Goal: Information Seeking & Learning: Check status

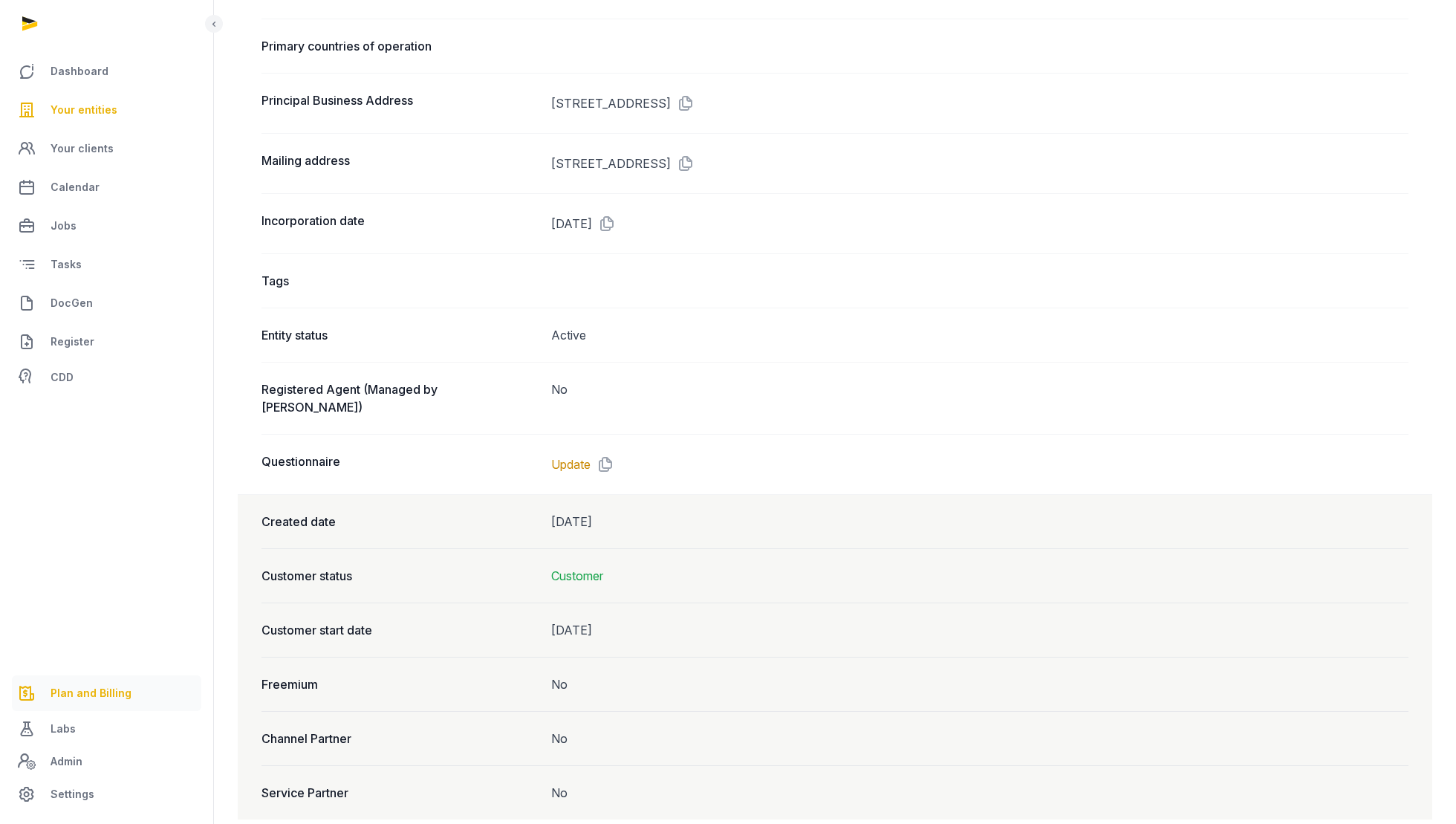
click at [64, 684] on link "Plan and Billing" at bounding box center [106, 693] width 190 height 35
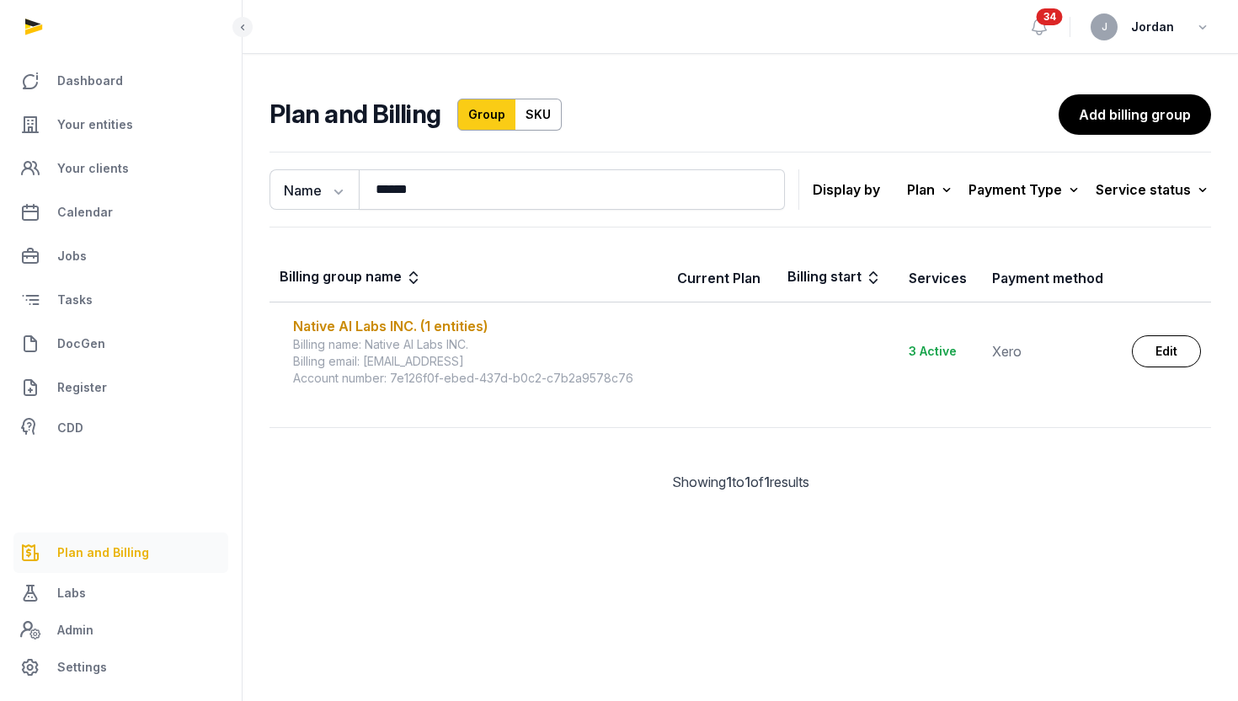
click at [129, 545] on span "Plan and Billing" at bounding box center [103, 553] width 92 height 20
click at [126, 553] on span "Plan and Billing" at bounding box center [103, 553] width 92 height 20
click at [1152, 189] on div "Service status" at bounding box center [1153, 190] width 115 height 24
click at [1076, 191] on icon at bounding box center [1074, 190] width 17 height 24
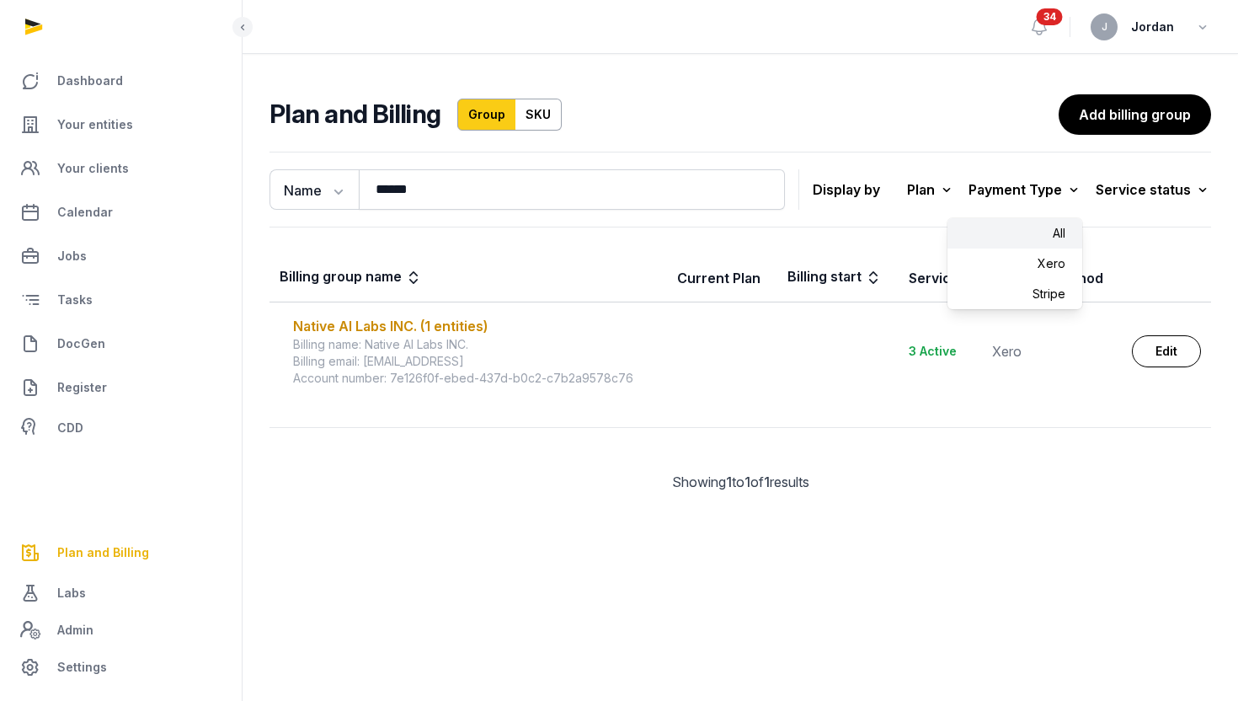
click at [949, 187] on icon at bounding box center [946, 190] width 17 height 24
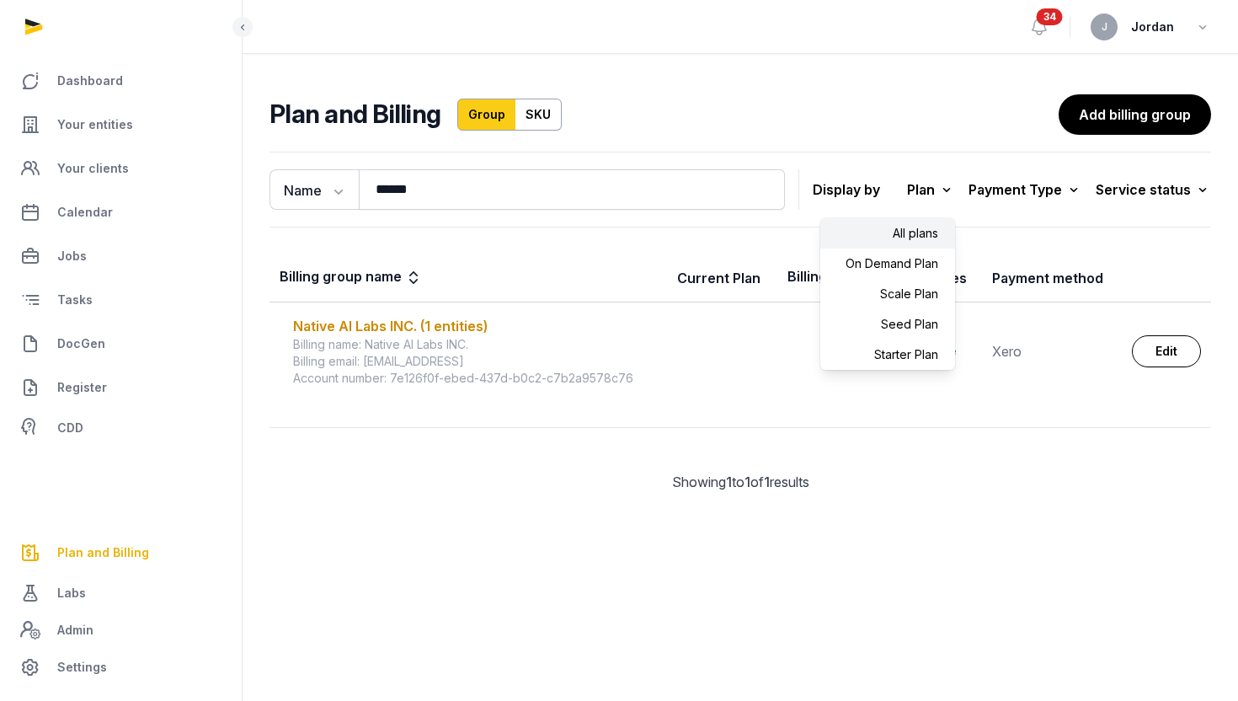
click at [859, 195] on p "Display by" at bounding box center [846, 189] width 67 height 27
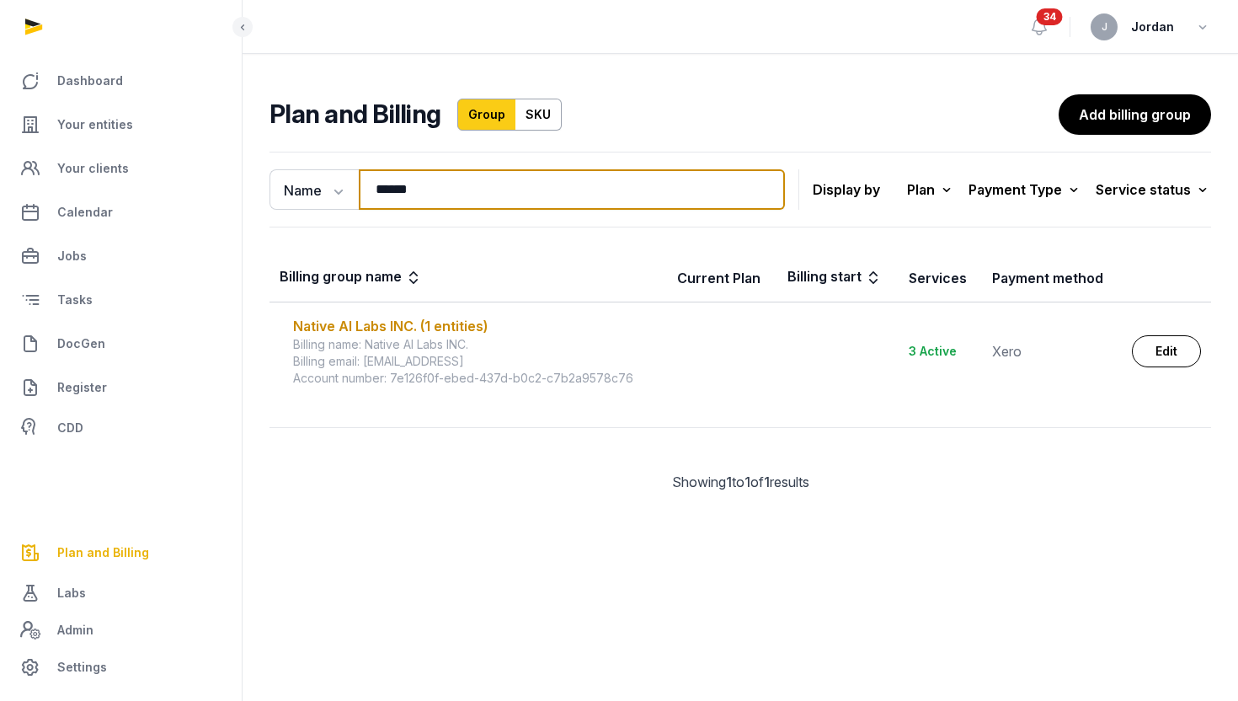
click at [610, 202] on input "******" at bounding box center [572, 189] width 426 height 40
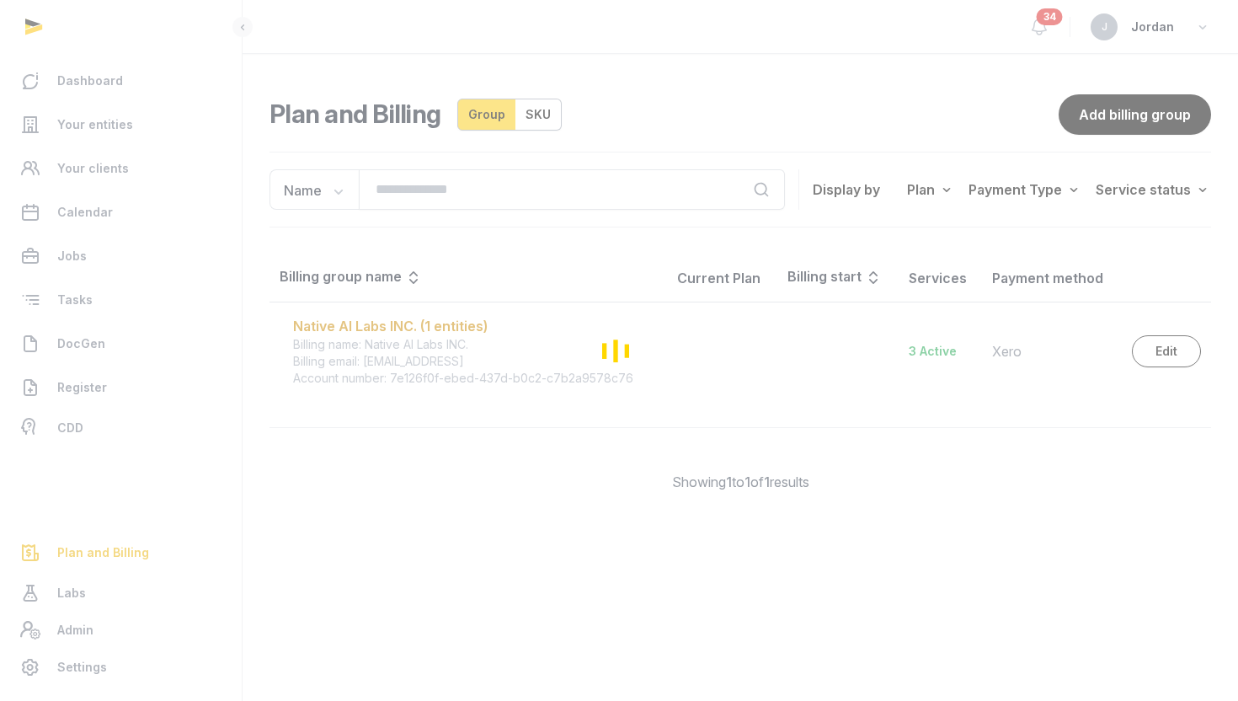
click at [528, 124] on div "Loading" at bounding box center [619, 350] width 1238 height 701
click at [529, 119] on div "Loading" at bounding box center [619, 350] width 1238 height 701
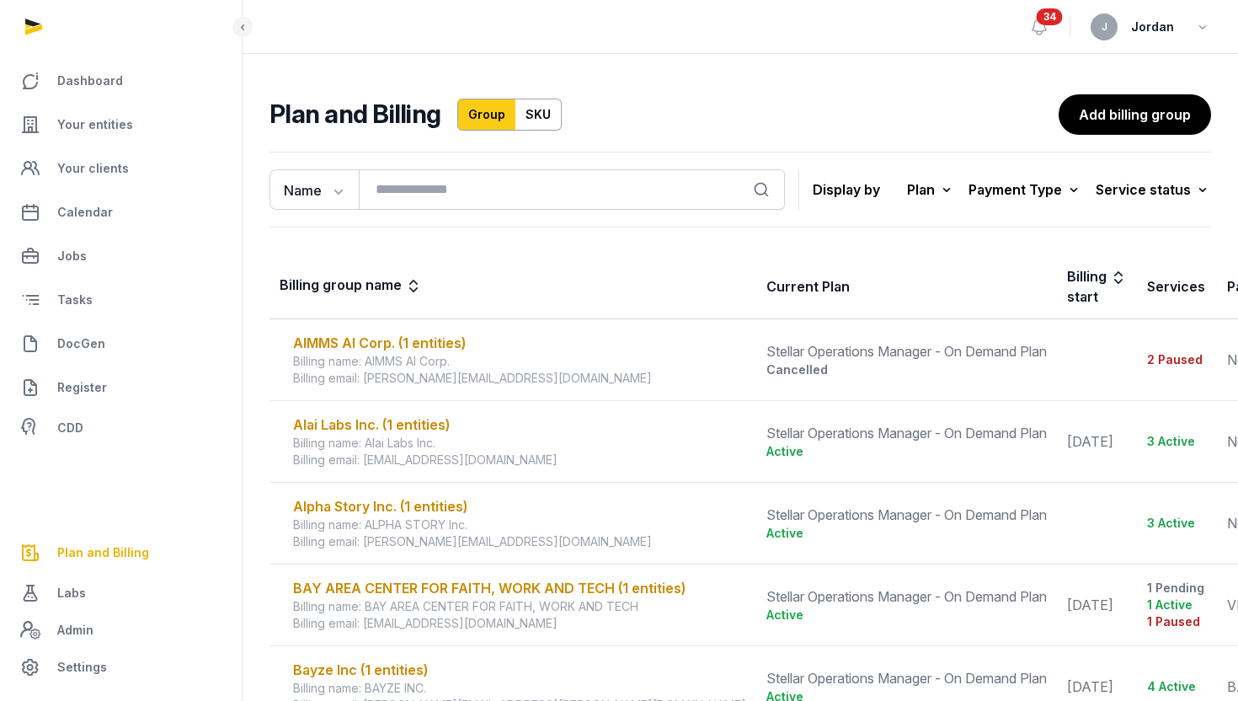
click at [529, 119] on link "SKU" at bounding box center [539, 115] width 46 height 32
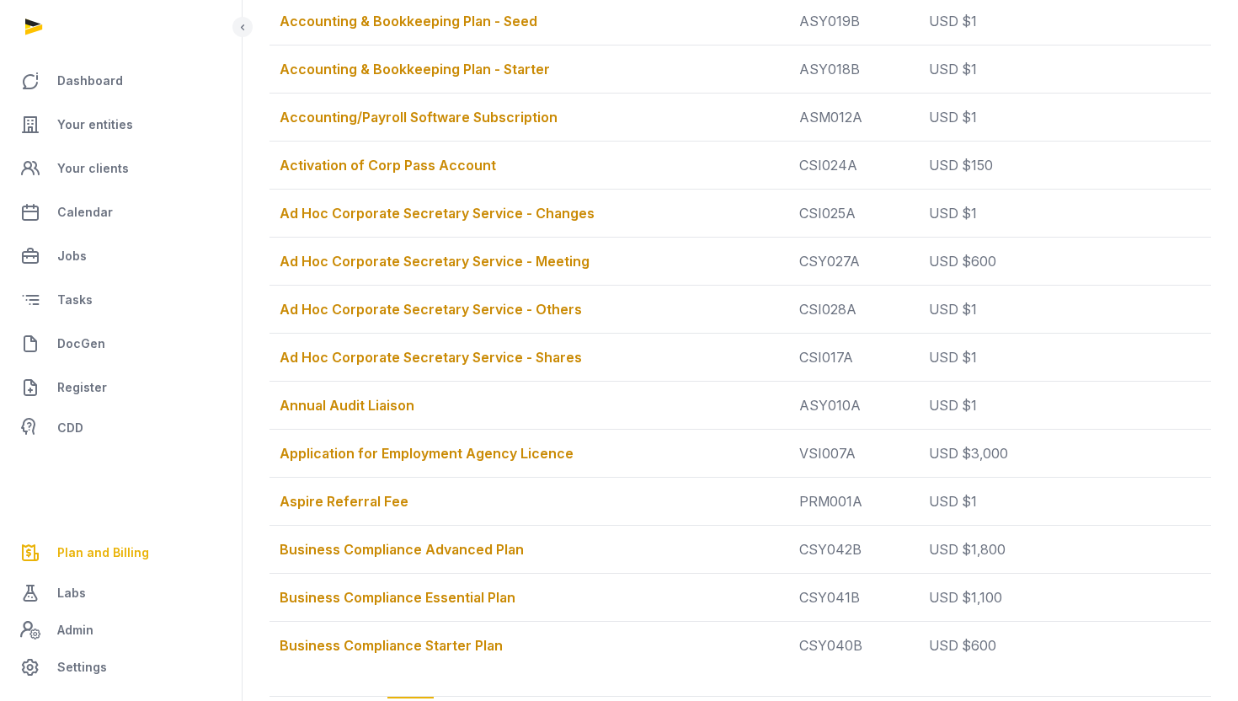
scroll to position [527, 0]
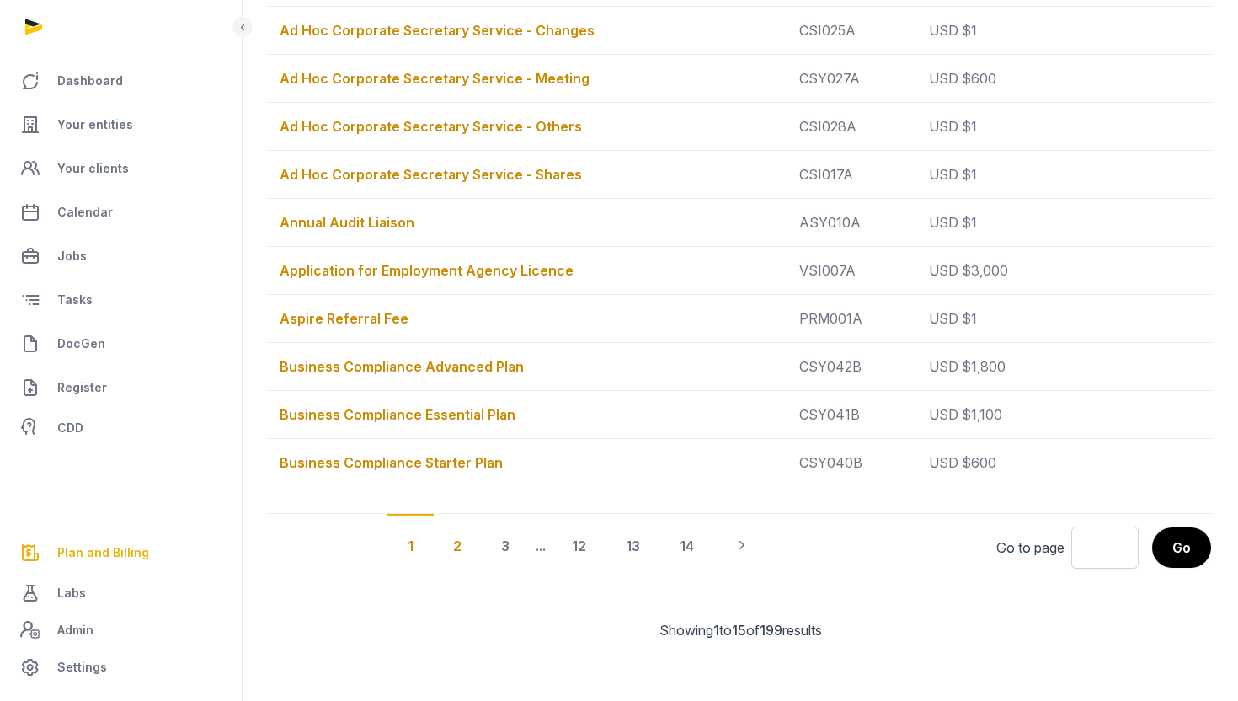
click at [454, 546] on div "2" at bounding box center [457, 545] width 49 height 62
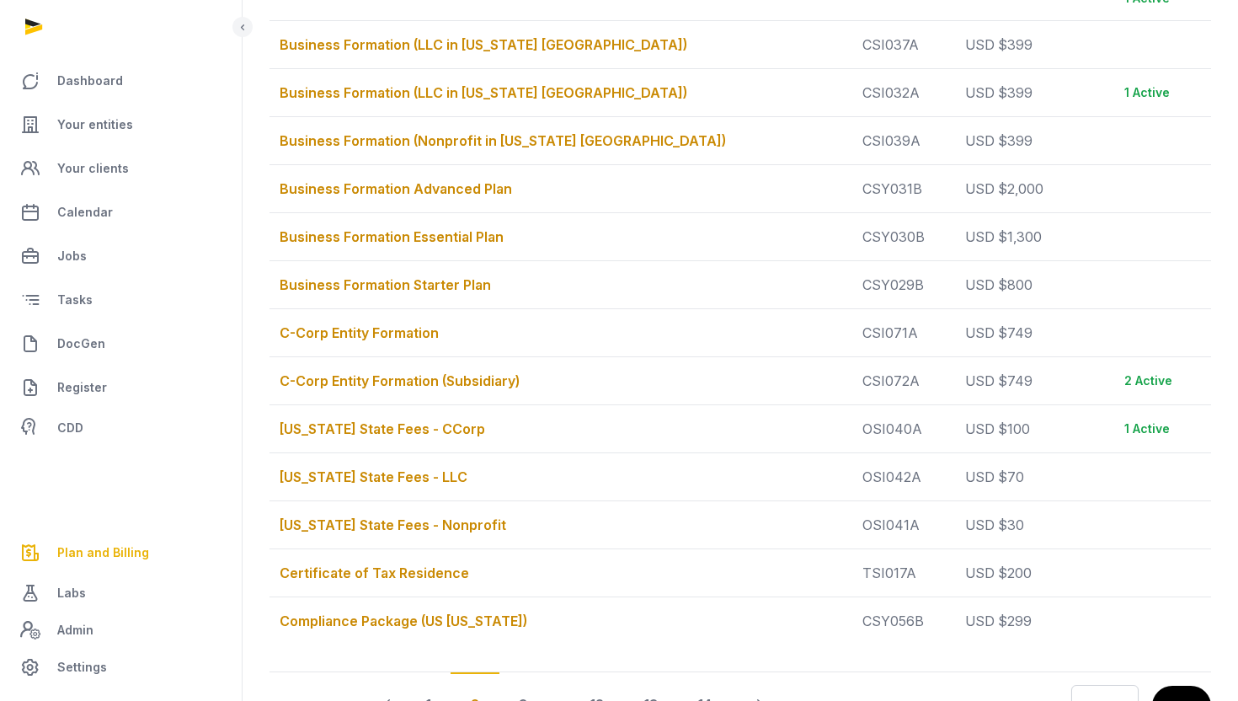
scroll to position [541, 0]
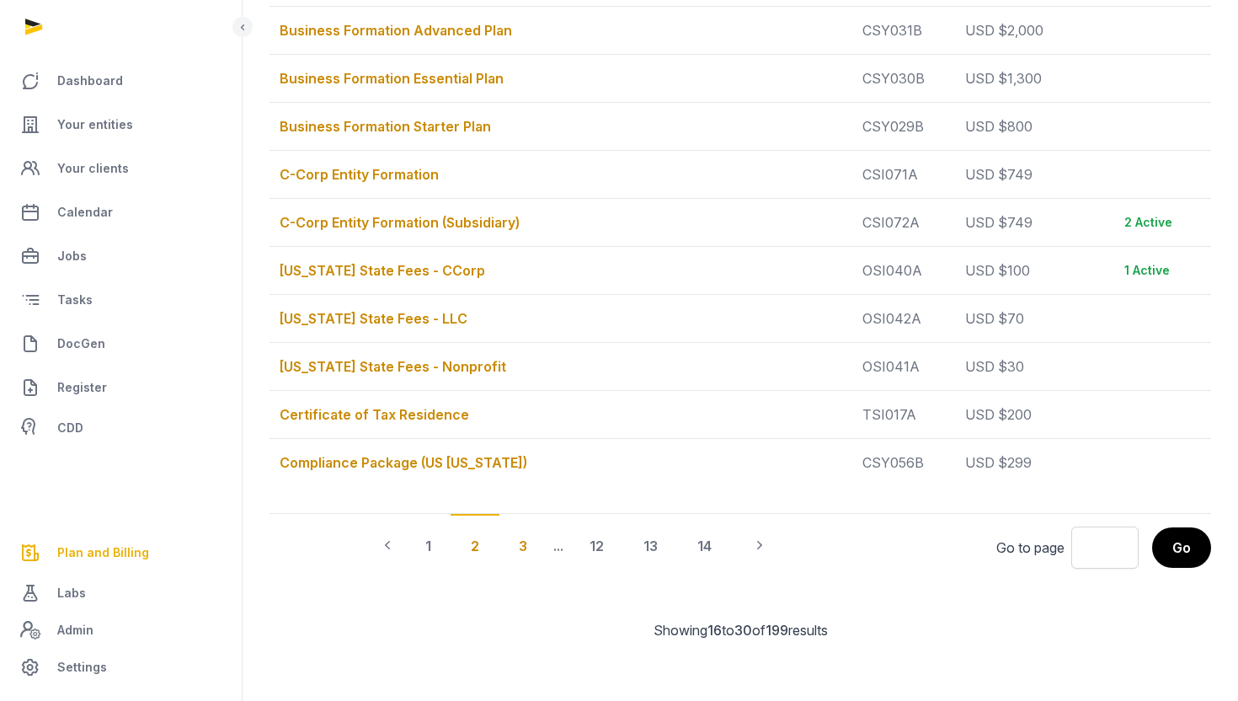
click at [523, 547] on div "3" at bounding box center [523, 545] width 49 height 62
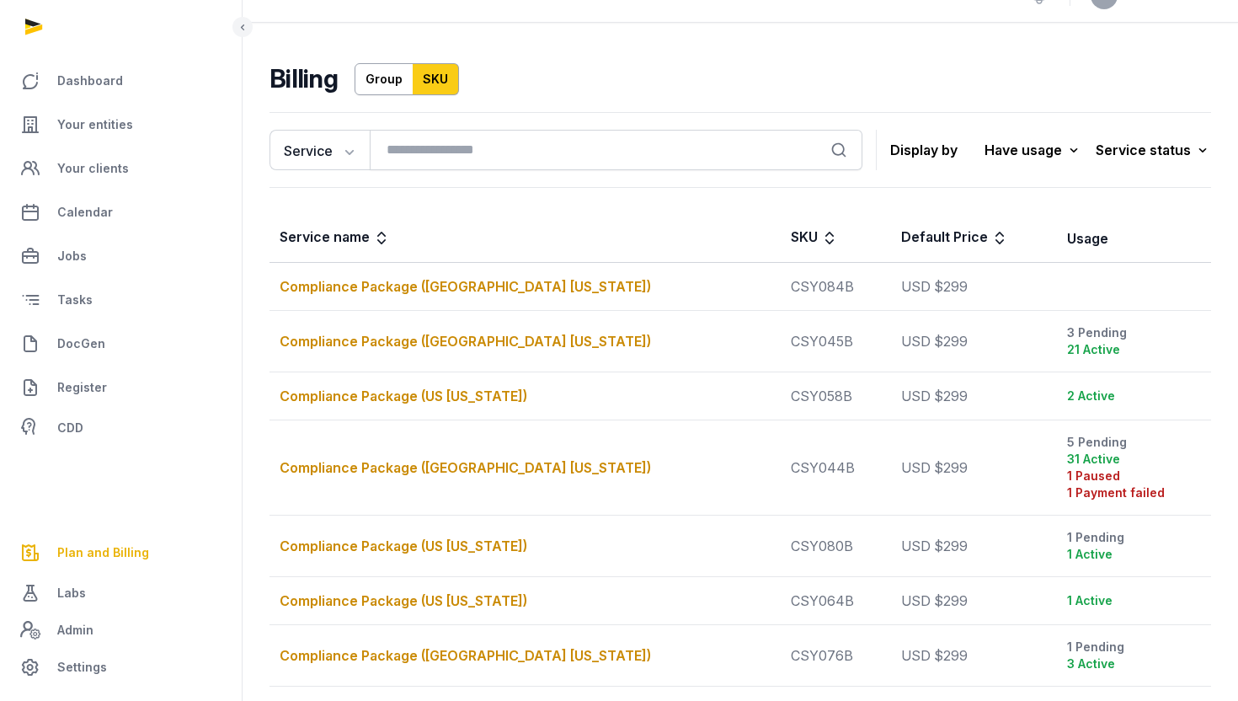
scroll to position [29, 0]
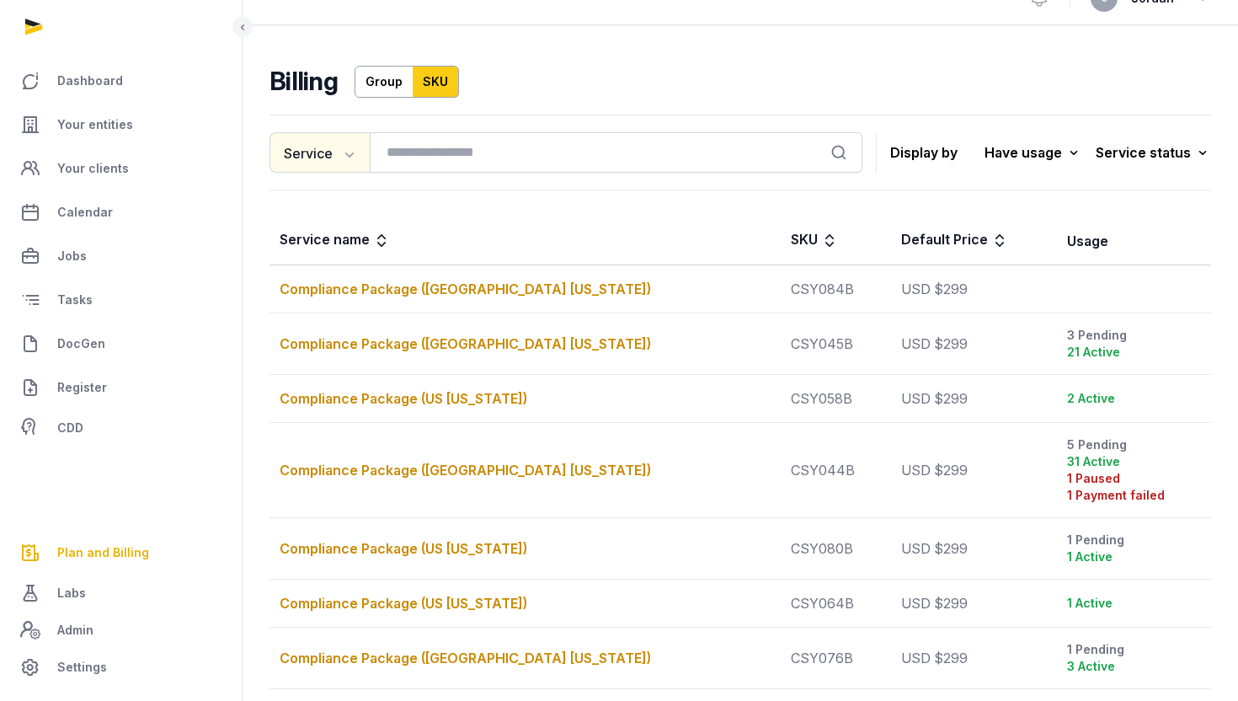
click at [341, 150] on icon "button" at bounding box center [347, 153] width 17 height 17
click at [363, 218] on div "Entity" at bounding box center [337, 223] width 135 height 34
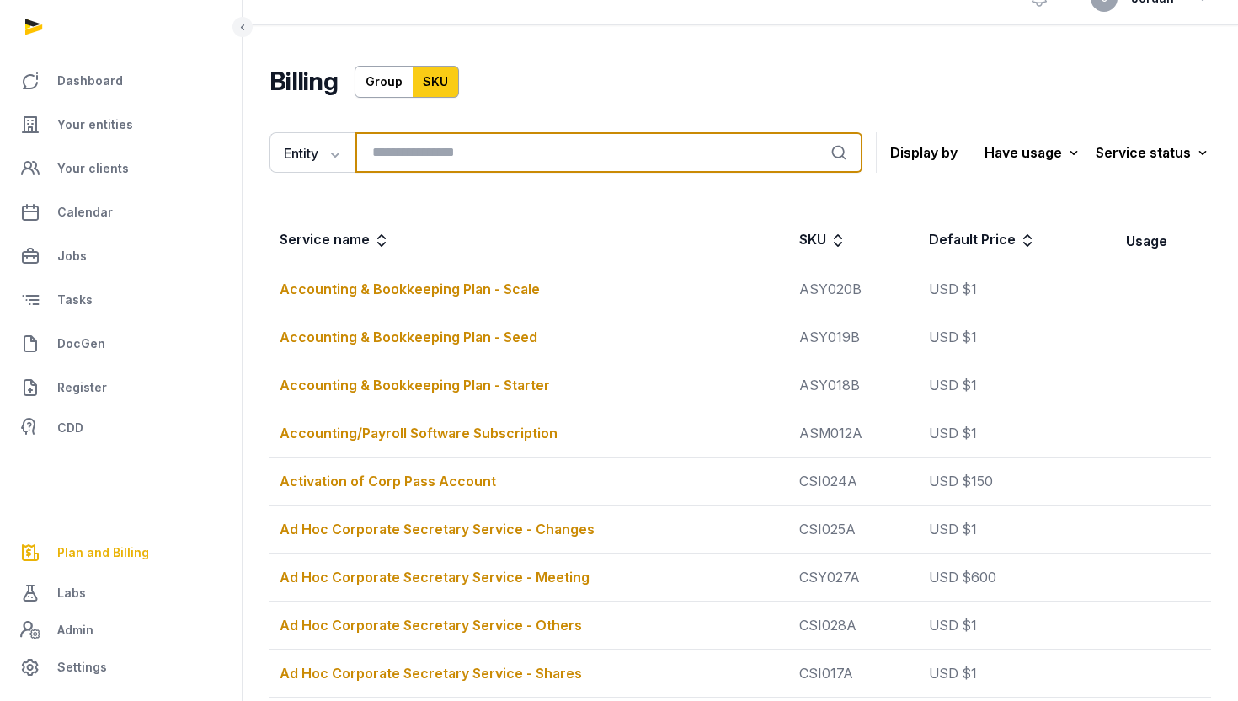
click at [628, 147] on input "search" at bounding box center [608, 152] width 507 height 40
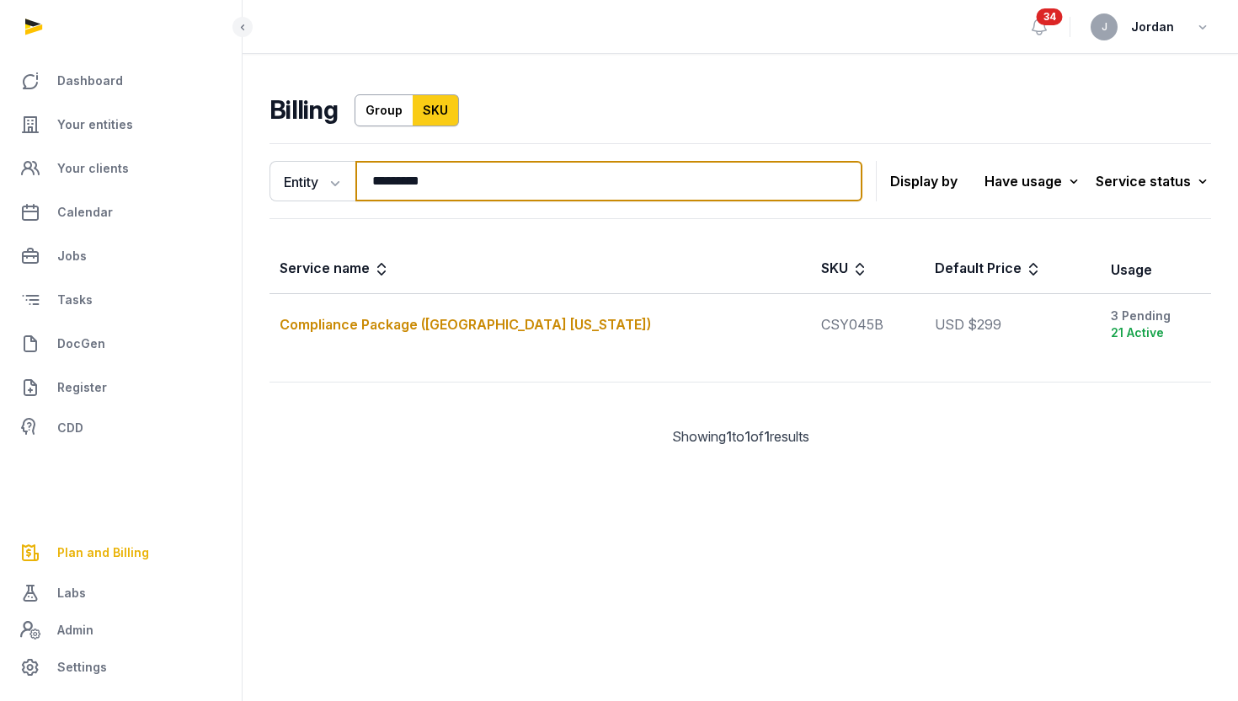
scroll to position [0, 0]
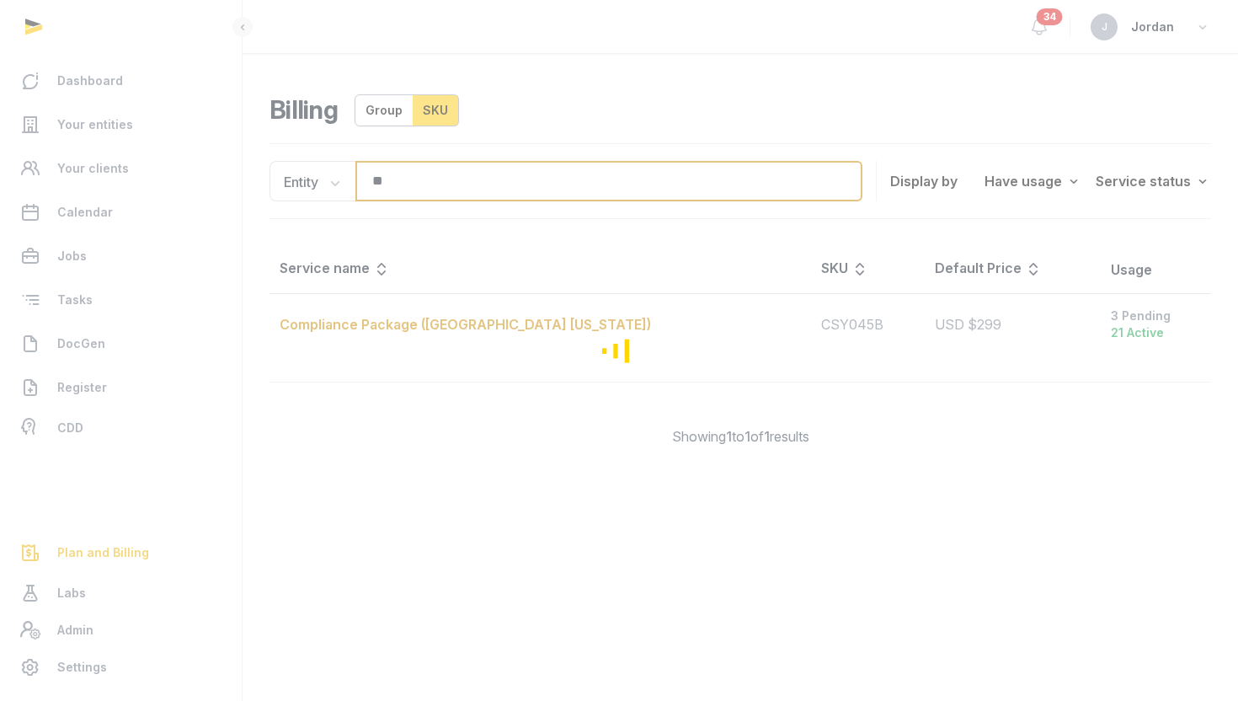
type input "*"
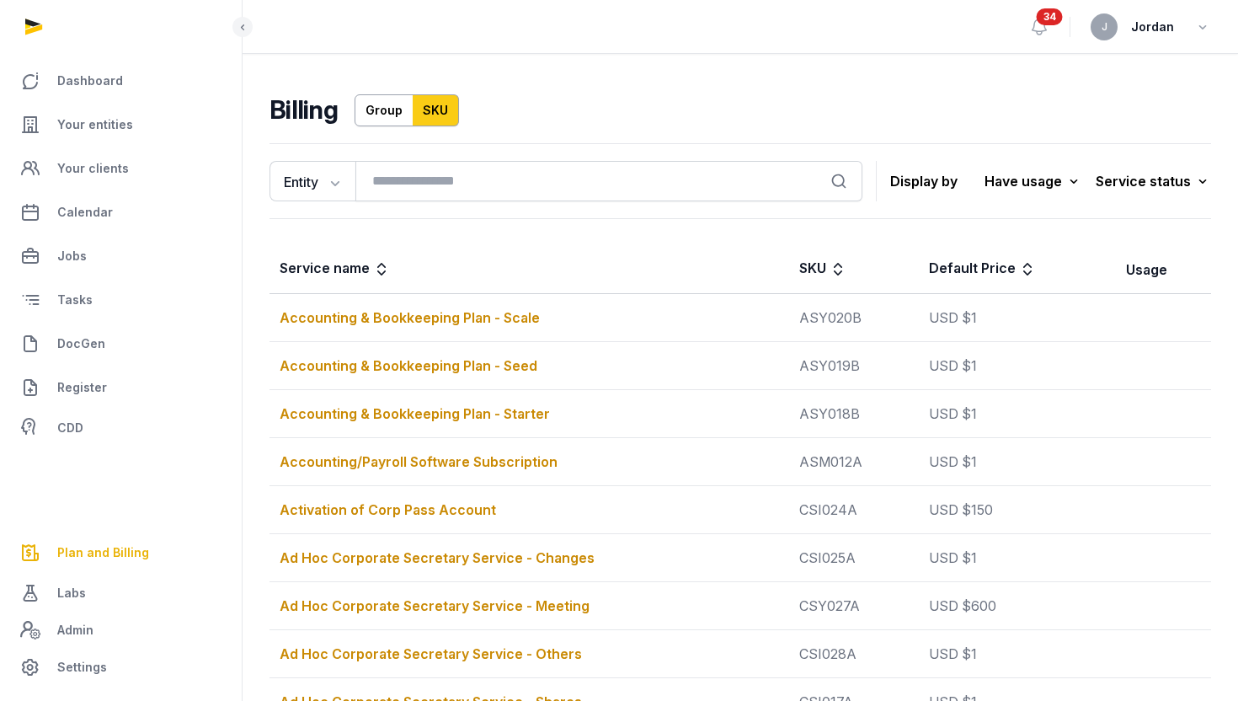
click at [379, 104] on link "Group" at bounding box center [384, 110] width 59 height 32
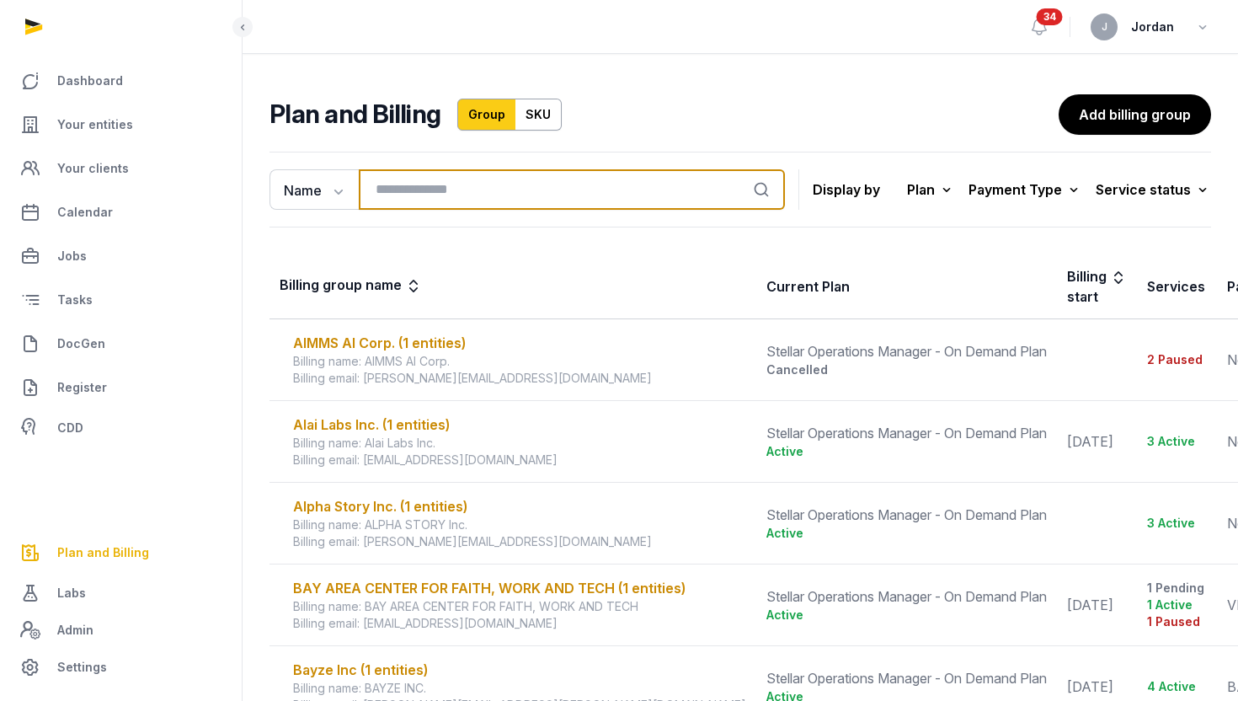
click at [470, 197] on input "search" at bounding box center [572, 189] width 426 height 40
paste input "**********"
type input "**********"
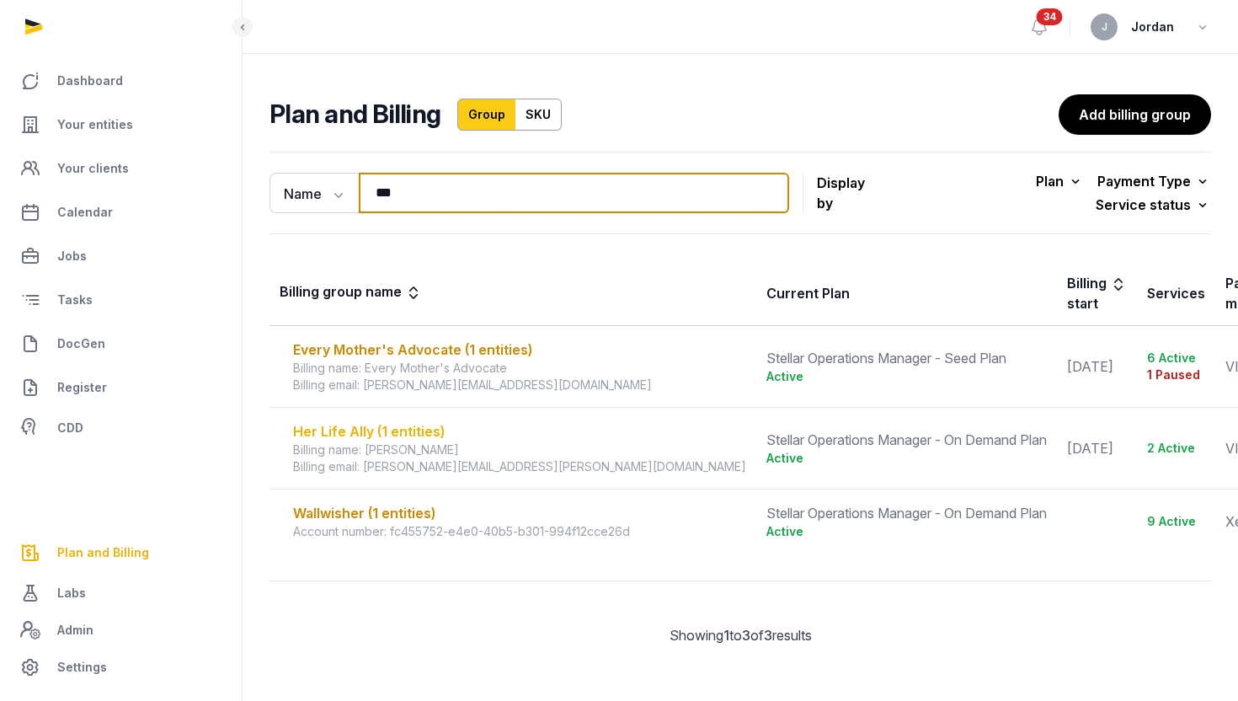
type input "***"
click at [412, 422] on div "Her Life Ally (1 entities)" at bounding box center [519, 431] width 453 height 20
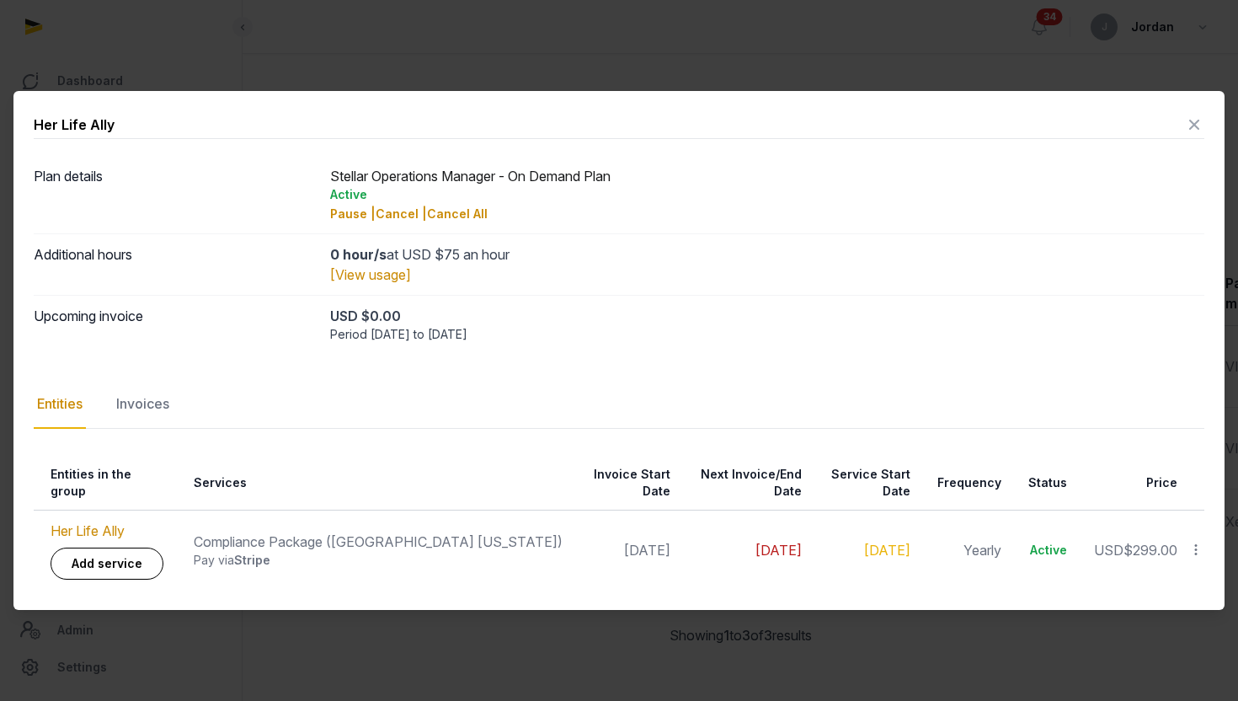
click at [1198, 126] on icon at bounding box center [1194, 124] width 20 height 27
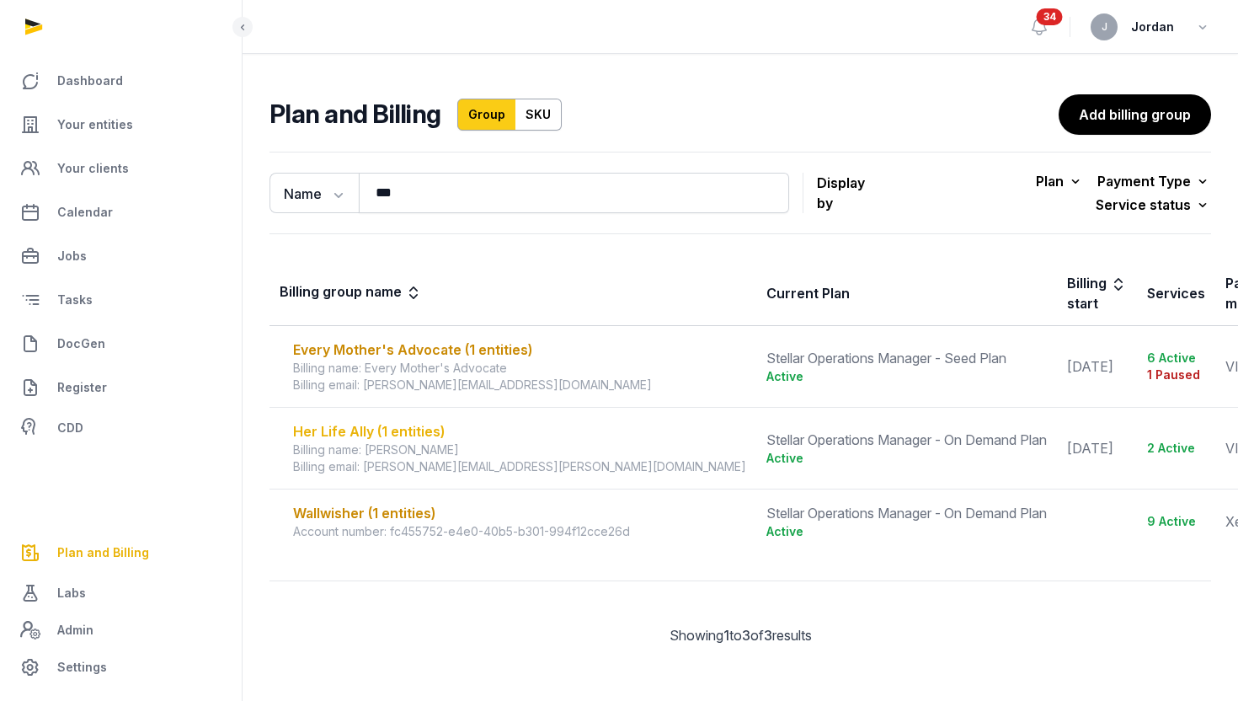
click at [392, 424] on div "Her Life Ally (1 entities)" at bounding box center [519, 431] width 453 height 20
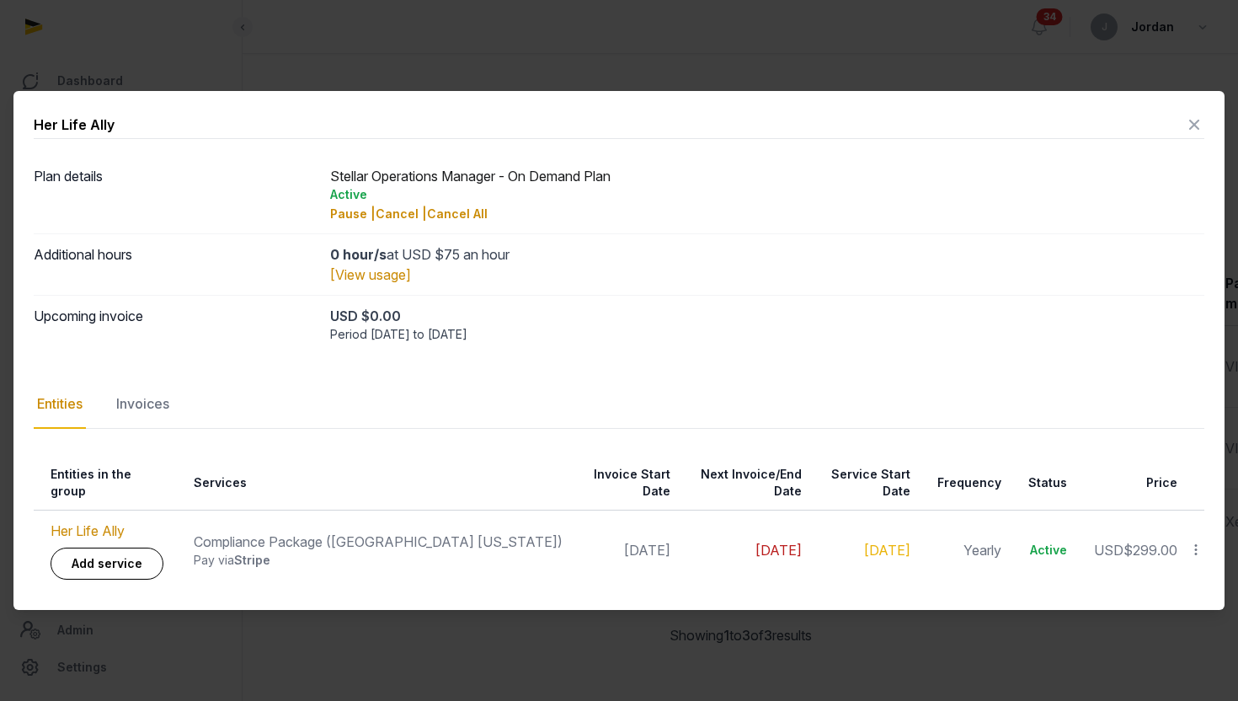
click at [1196, 122] on icon at bounding box center [1194, 124] width 20 height 27
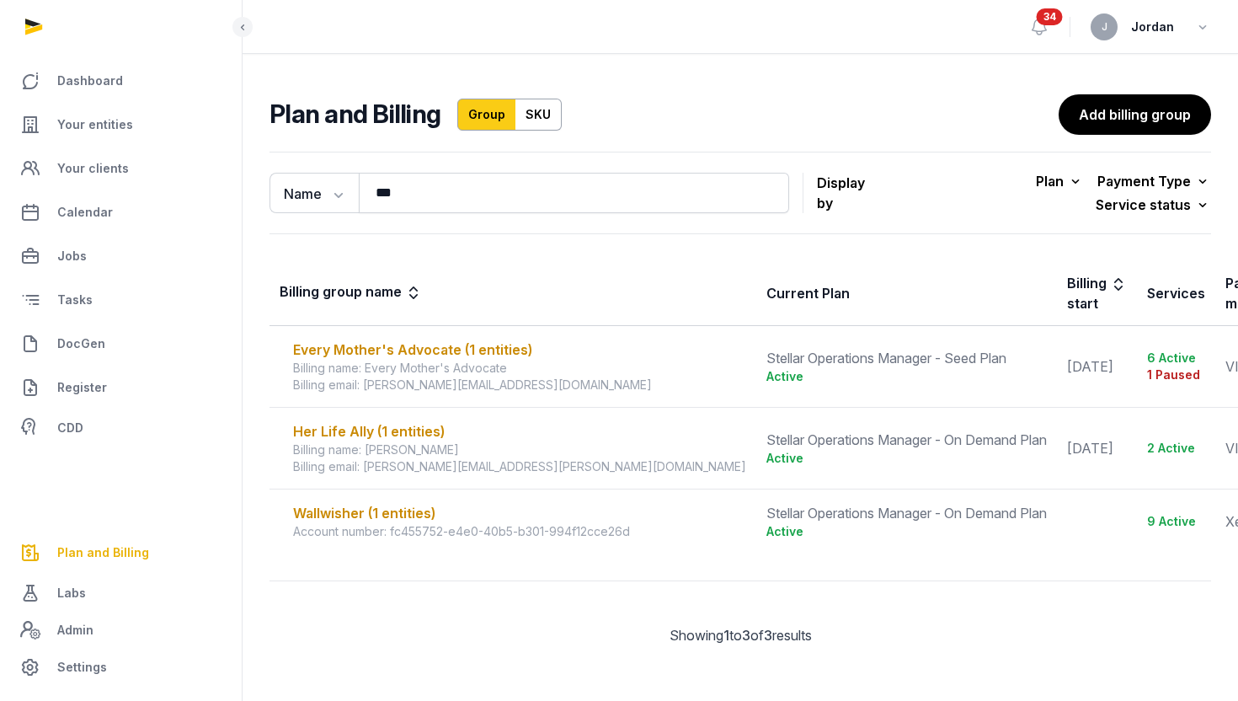
click at [860, 190] on p "Display by" at bounding box center [850, 192] width 67 height 47
click at [1067, 189] on icon at bounding box center [1075, 181] width 17 height 24
click at [1195, 187] on icon at bounding box center [1203, 181] width 17 height 24
click at [1213, 192] on div "Name Name Email *** Search Display by Plan All plans On Demand Plan Scale Plan …" at bounding box center [741, 412] width 996 height 534
click at [1207, 193] on icon at bounding box center [1203, 205] width 17 height 24
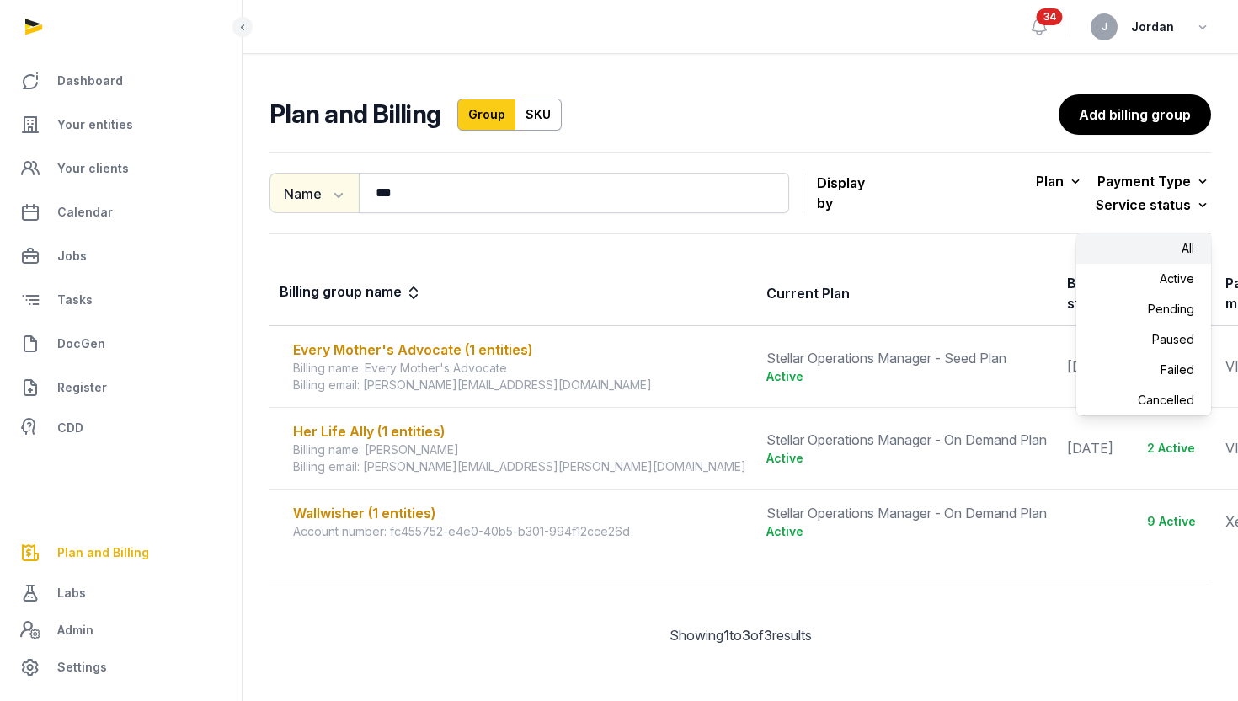
click at [326, 197] on button "Name" at bounding box center [314, 193] width 89 height 40
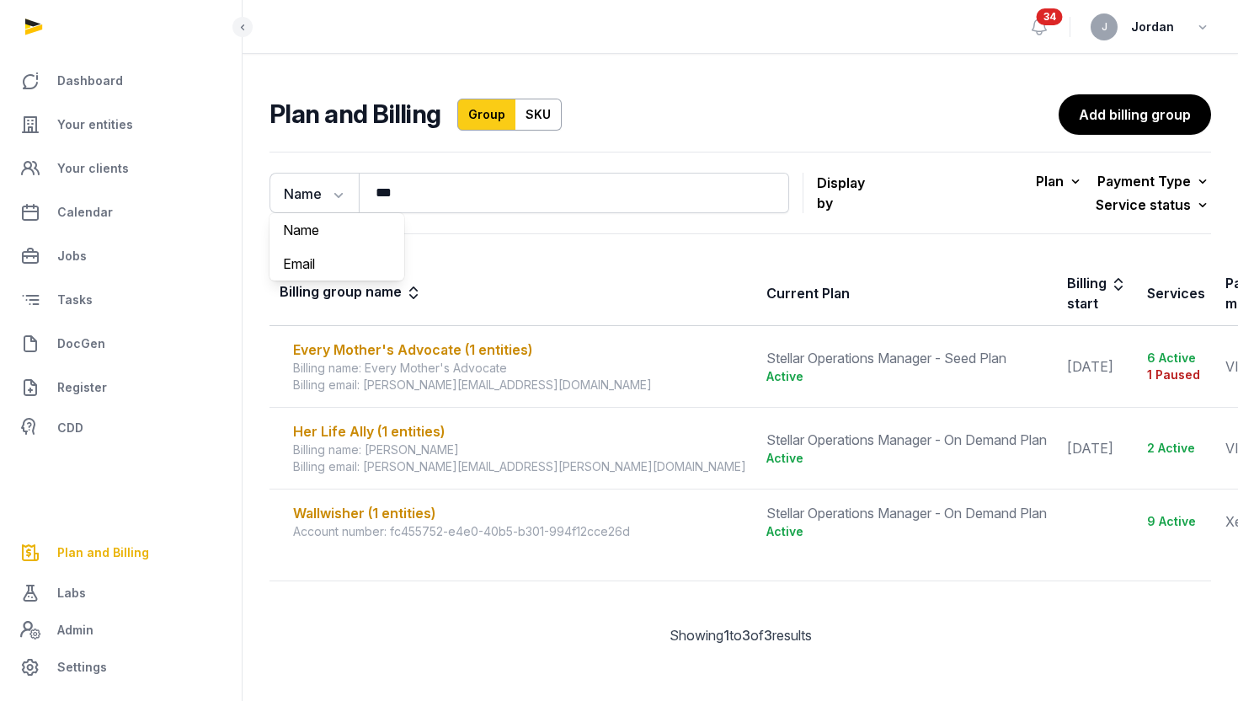
click at [571, 262] on th "Billing group name" at bounding box center [513, 293] width 487 height 65
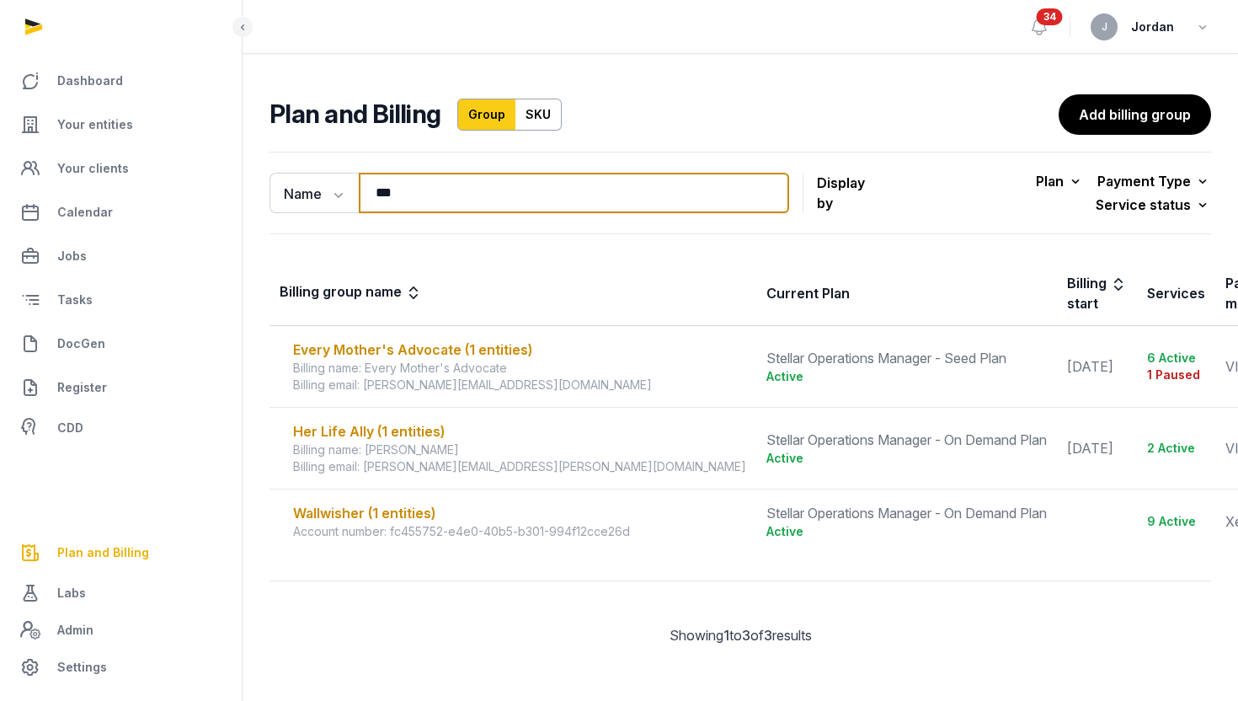
click at [418, 190] on input "***" at bounding box center [574, 193] width 430 height 40
click at [543, 111] on link "SKU" at bounding box center [539, 115] width 46 height 32
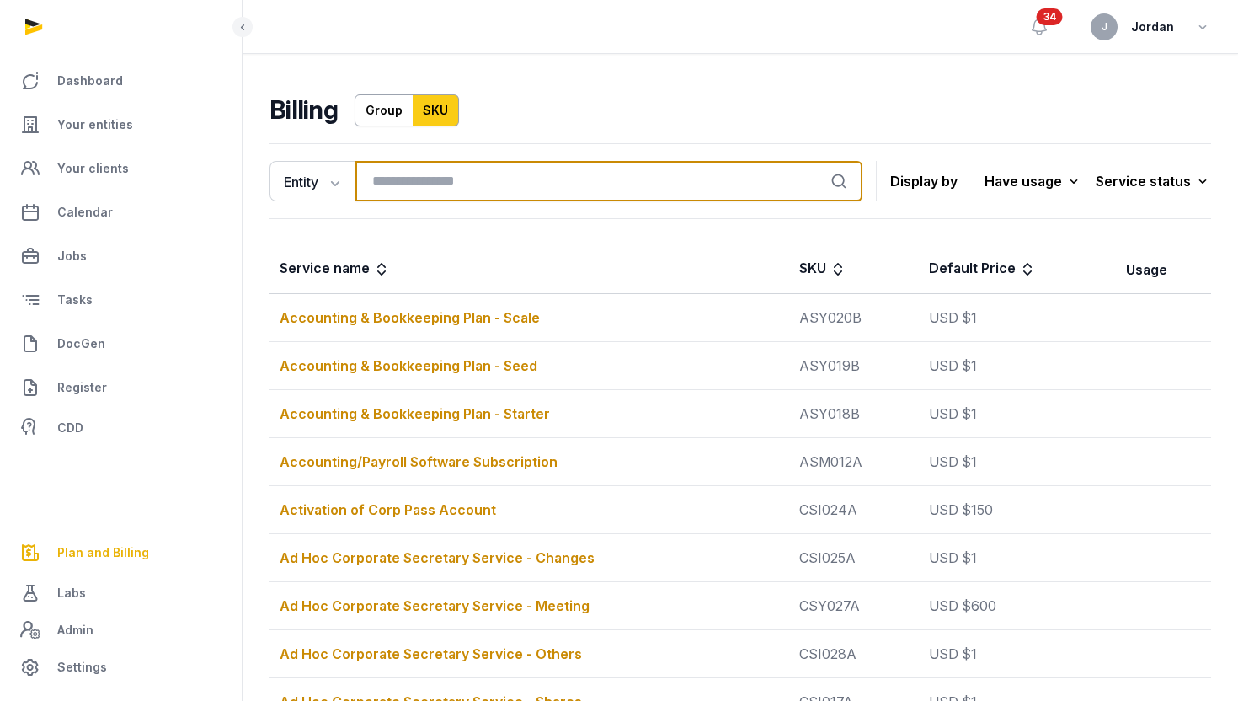
click at [446, 179] on input "search" at bounding box center [608, 181] width 507 height 40
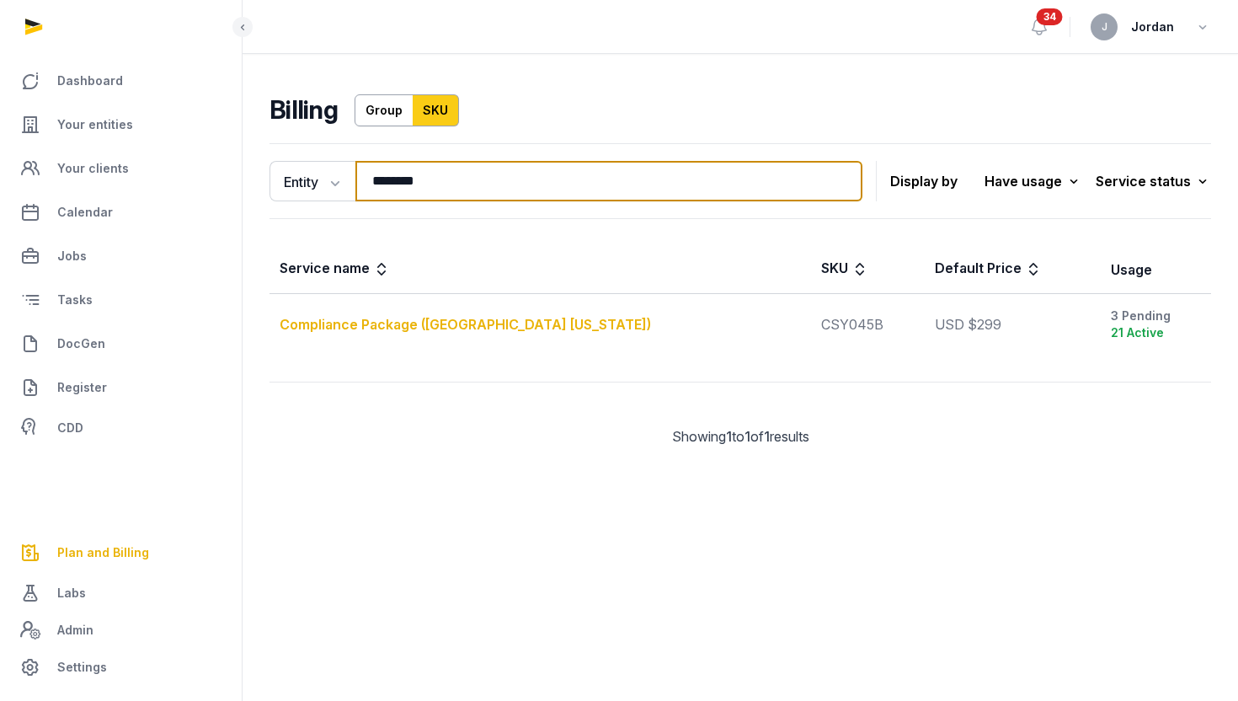
type input "********"
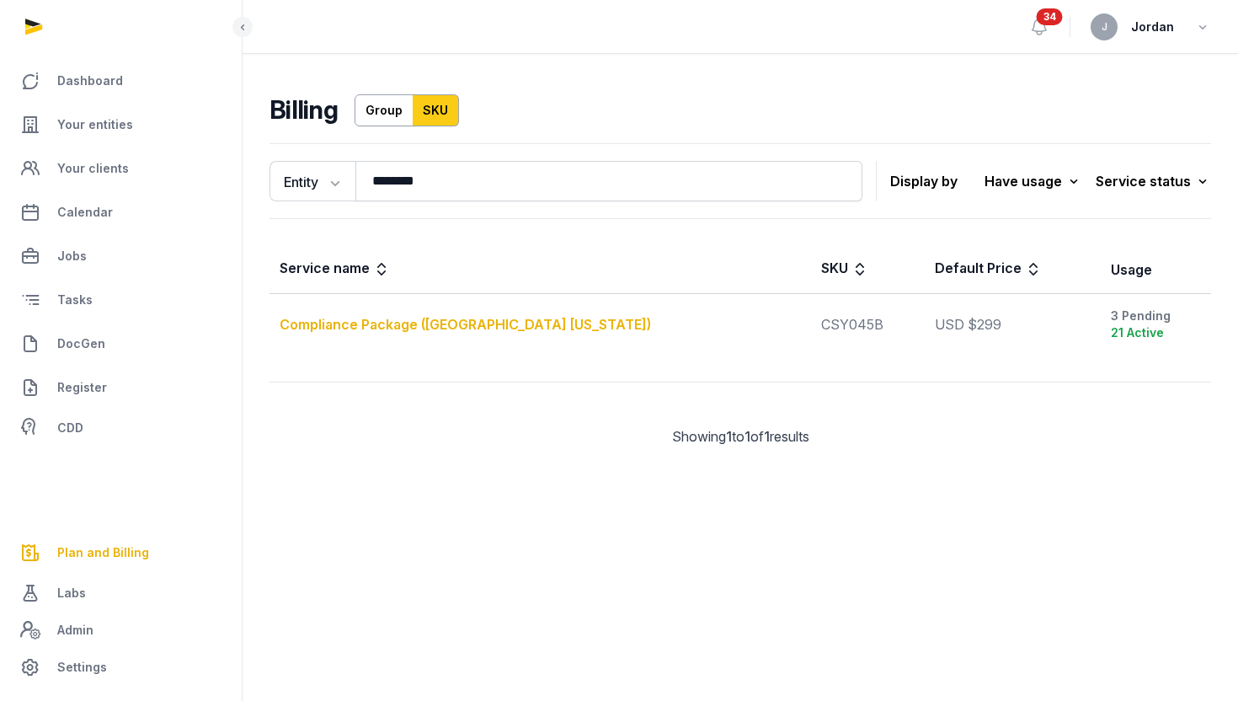
click at [426, 333] on div "Compliance Package ([GEOGRAPHIC_DATA] [US_STATE])" at bounding box center [540, 324] width 521 height 20
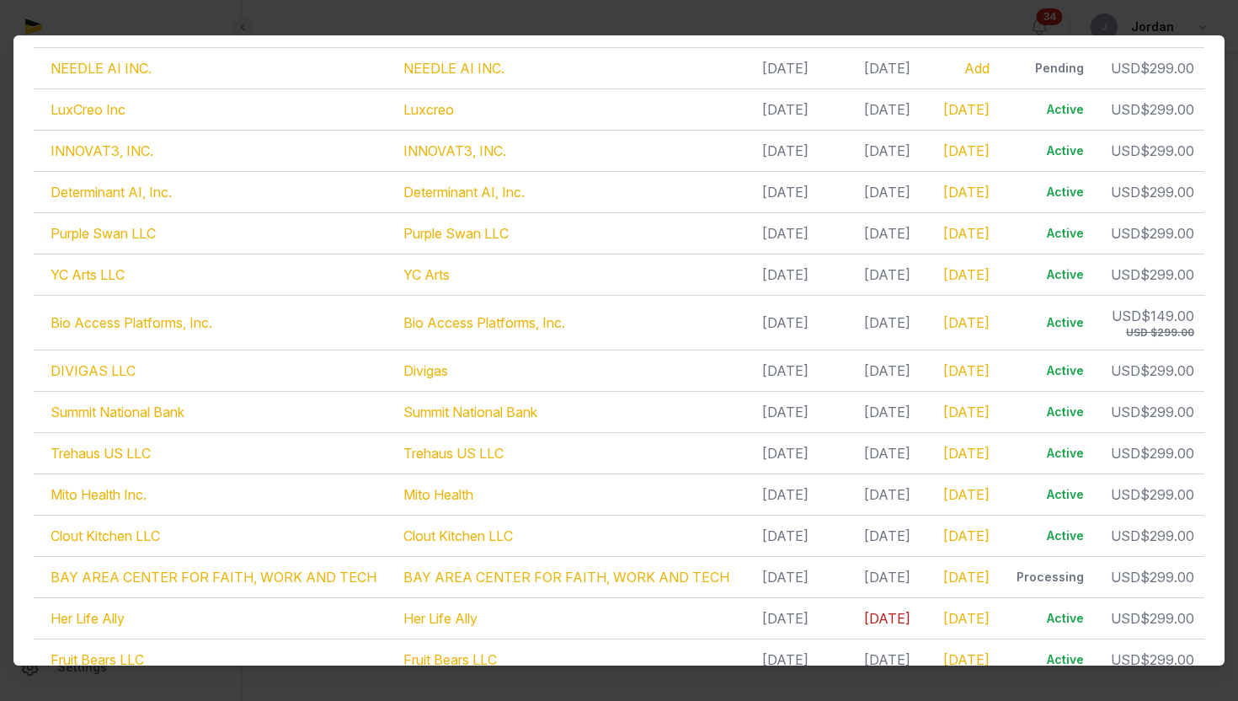
scroll to position [612, 0]
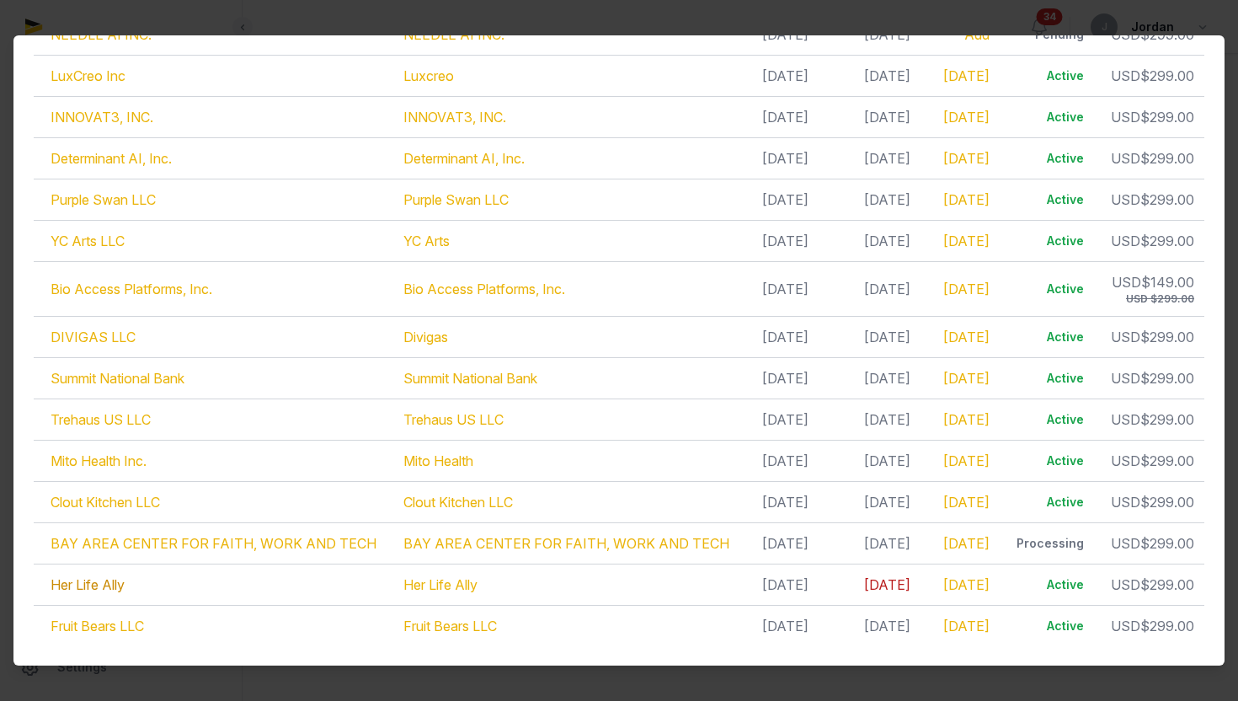
click at [117, 584] on link "Her Life Ally" at bounding box center [88, 584] width 74 height 17
